Goal: Transaction & Acquisition: Purchase product/service

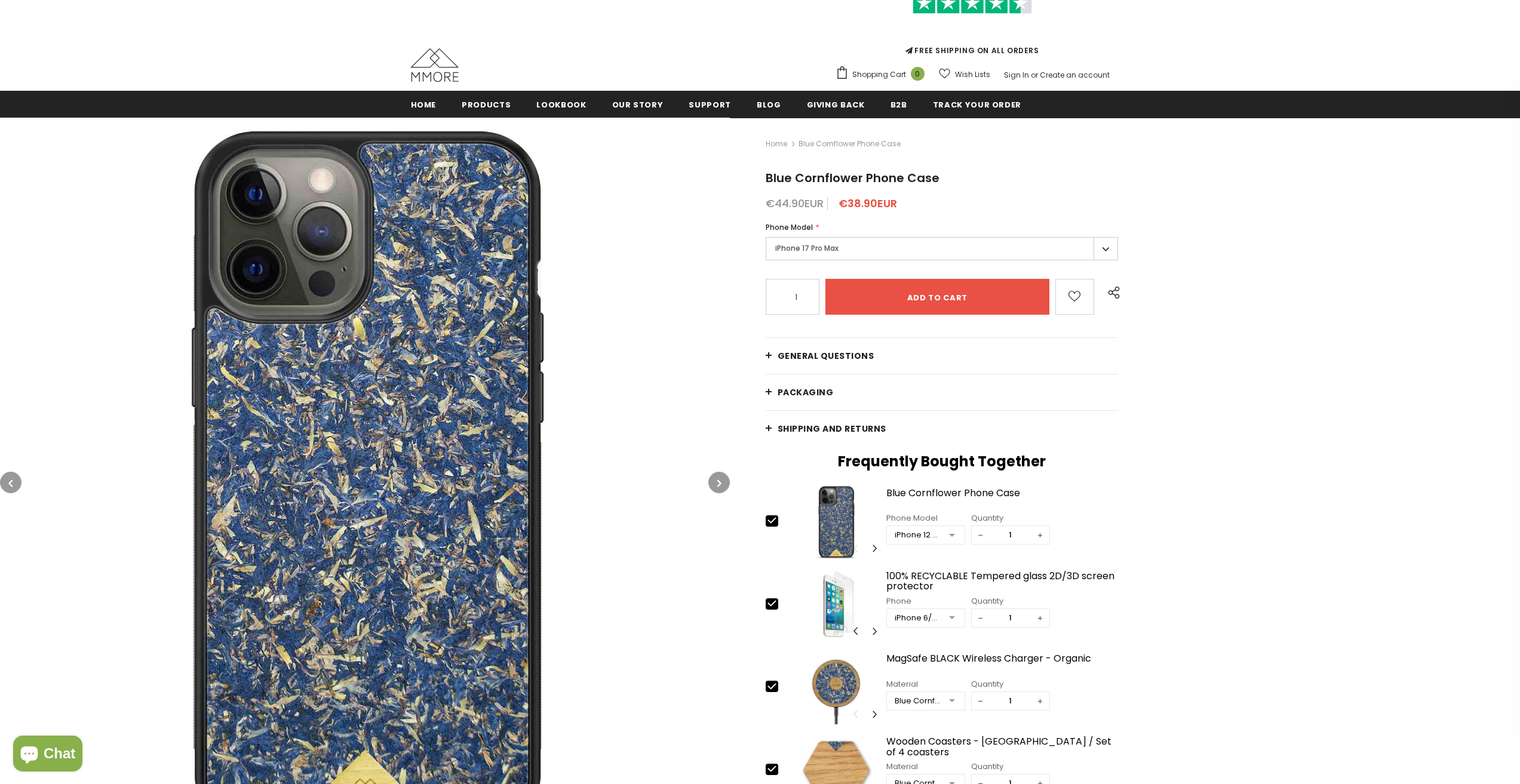
scroll to position [179, 0]
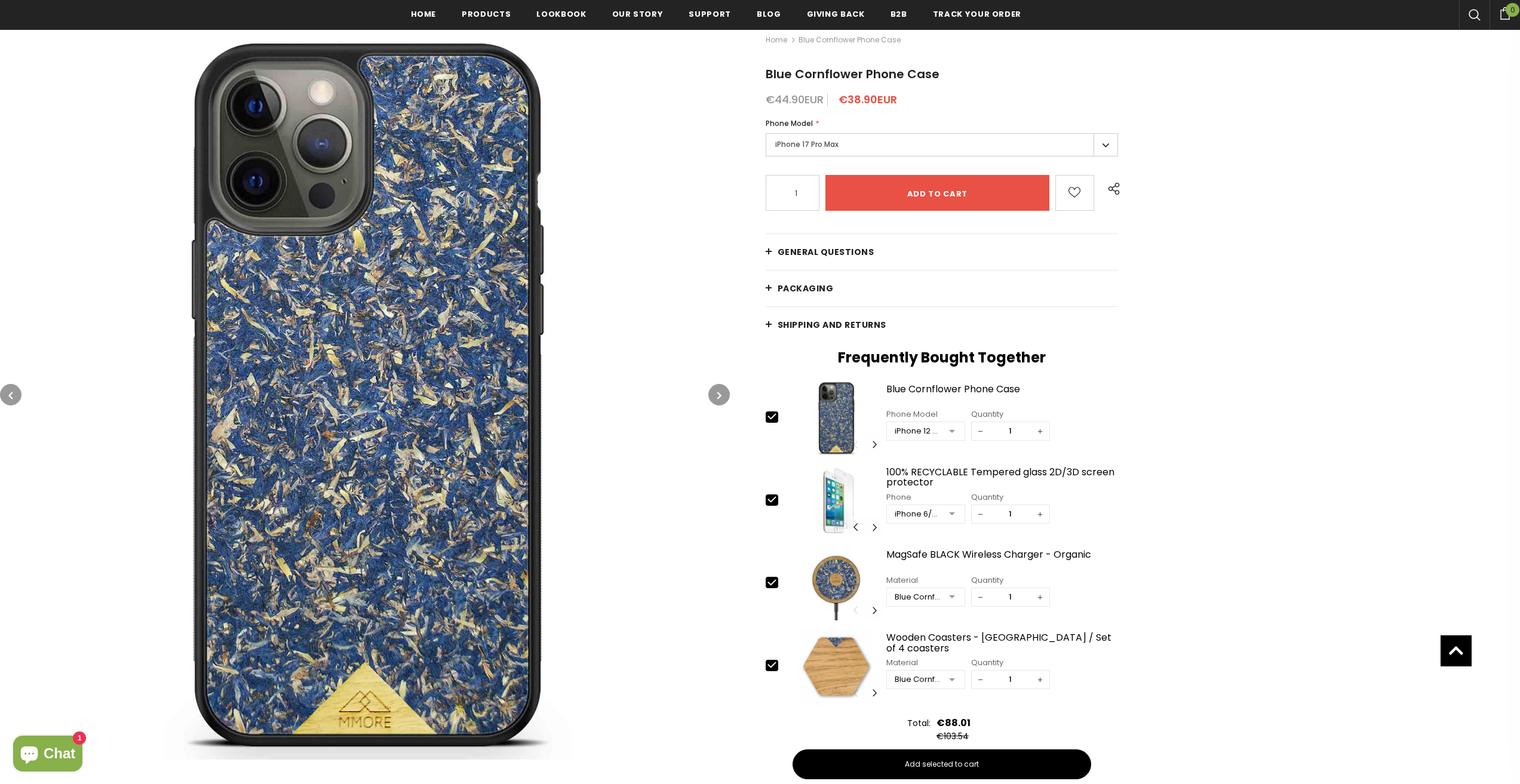
click at [946, 432] on div at bounding box center [952, 431] width 24 height 18
click at [939, 647] on div "iPhone 15 Plus" at bounding box center [926, 647] width 63 height 10
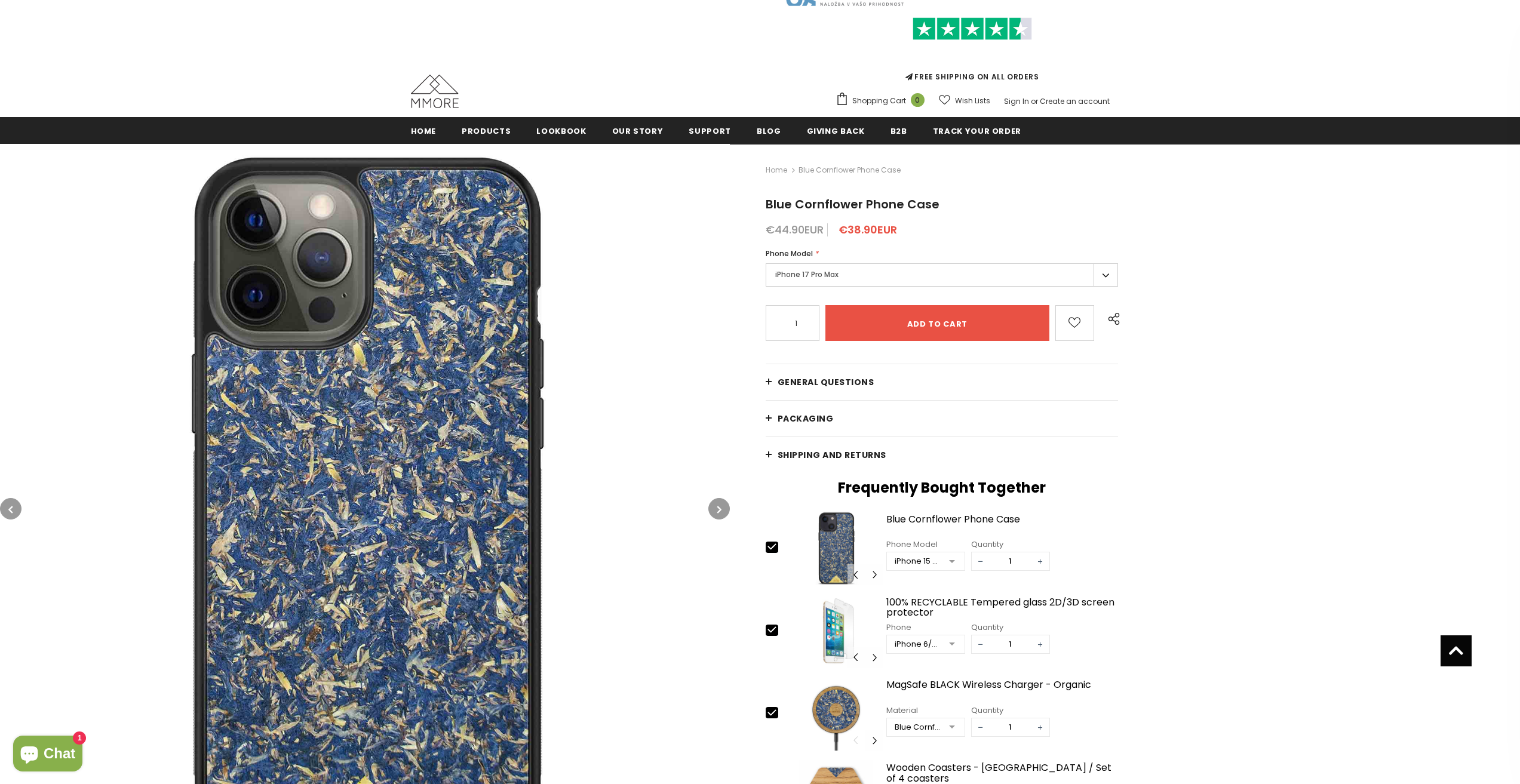
scroll to position [0, 0]
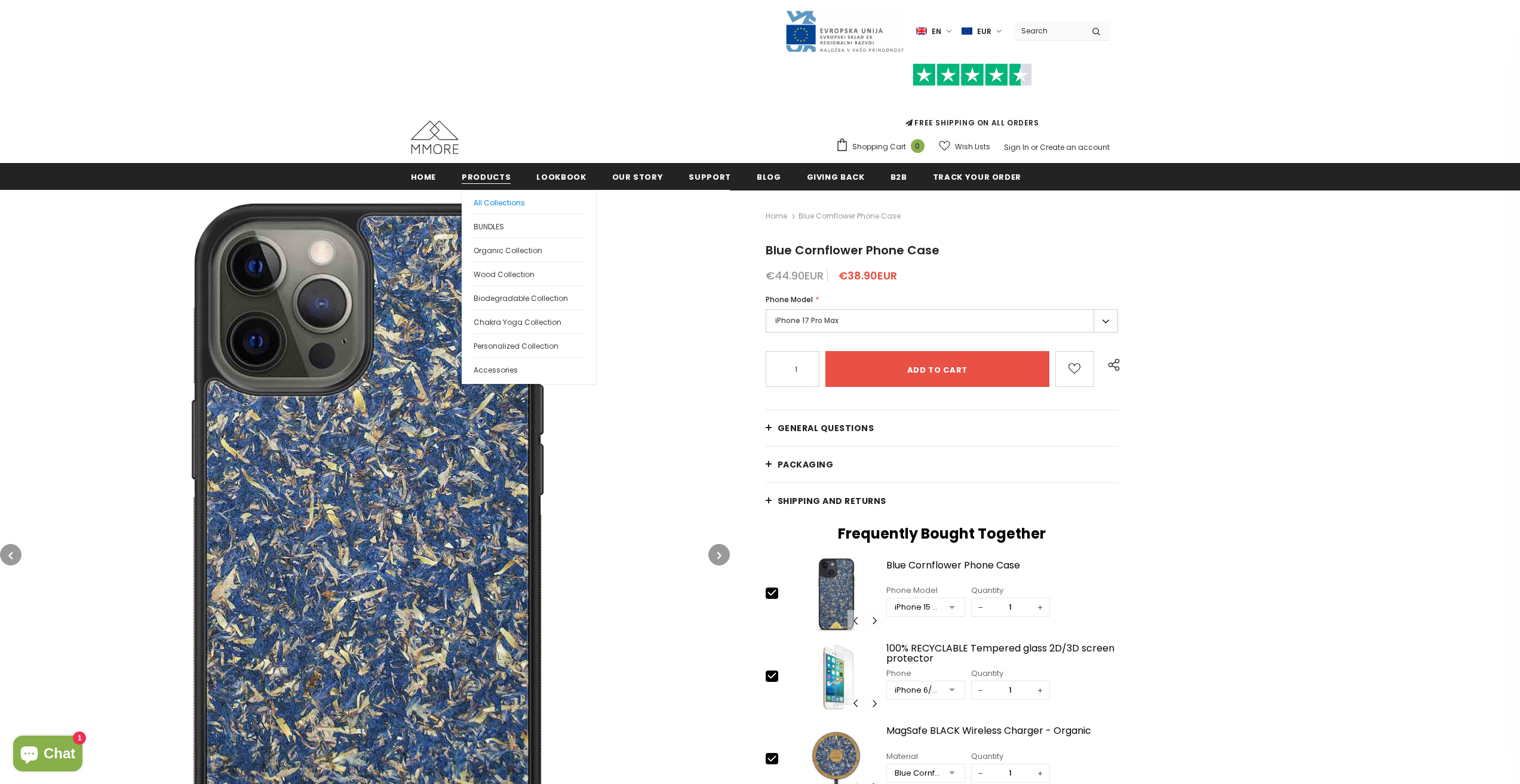
click at [508, 198] on span "All Collections" at bounding box center [499, 202] width 51 height 10
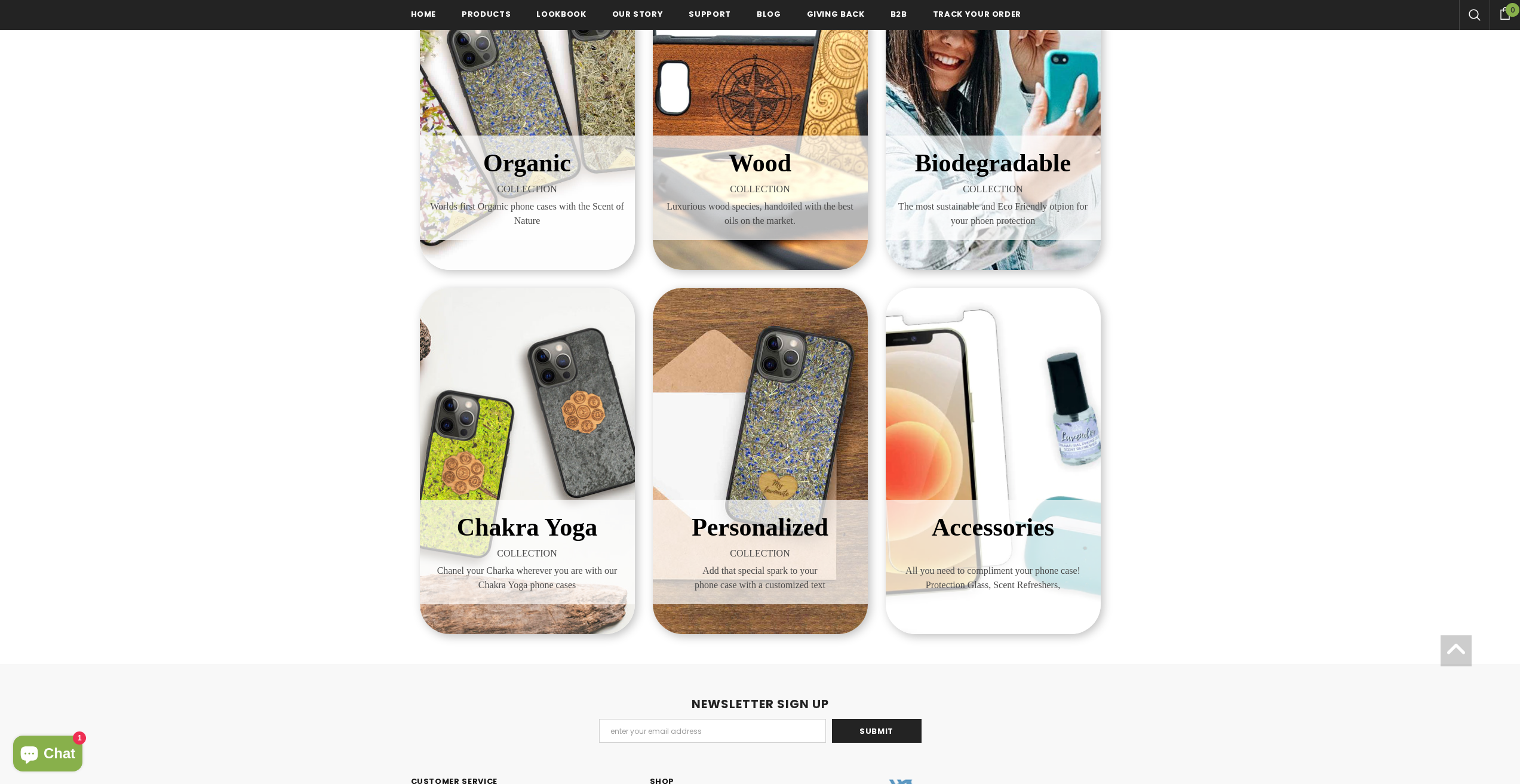
scroll to position [302, 0]
